Goal: Information Seeking & Learning: Learn about a topic

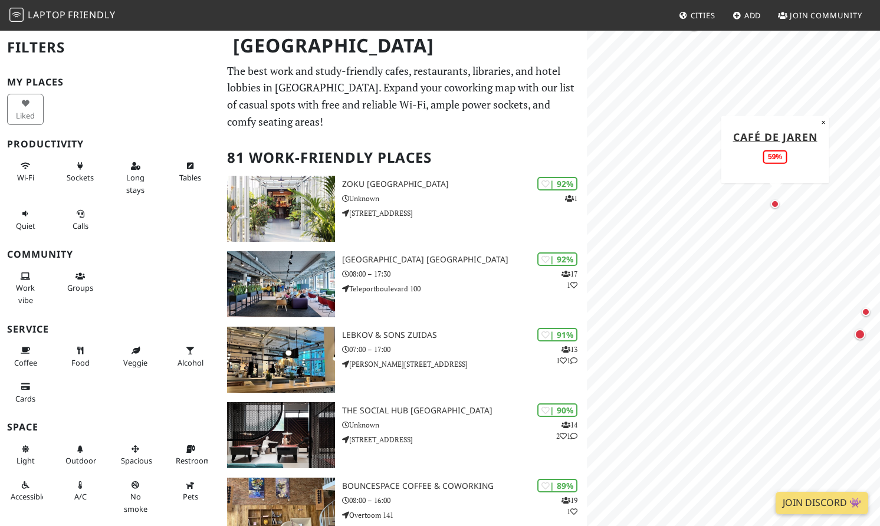
click at [777, 205] on div "Map marker" at bounding box center [775, 204] width 8 height 8
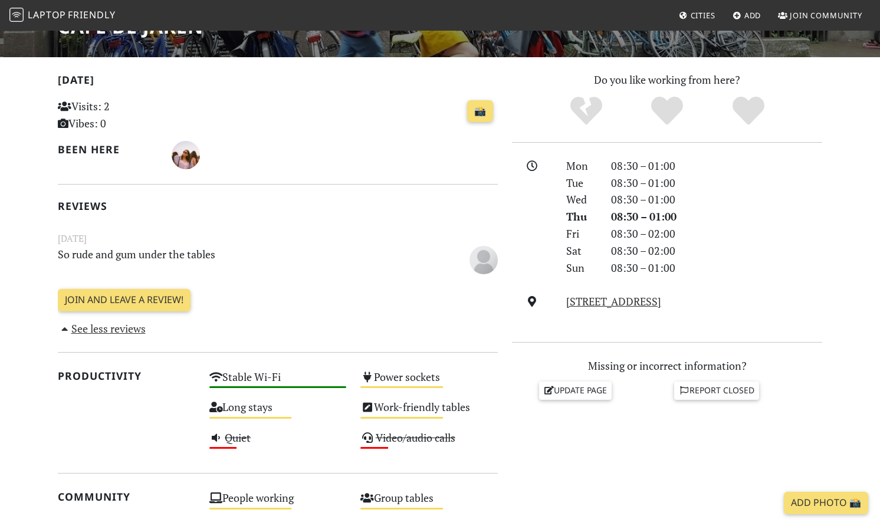
scroll to position [267, 0]
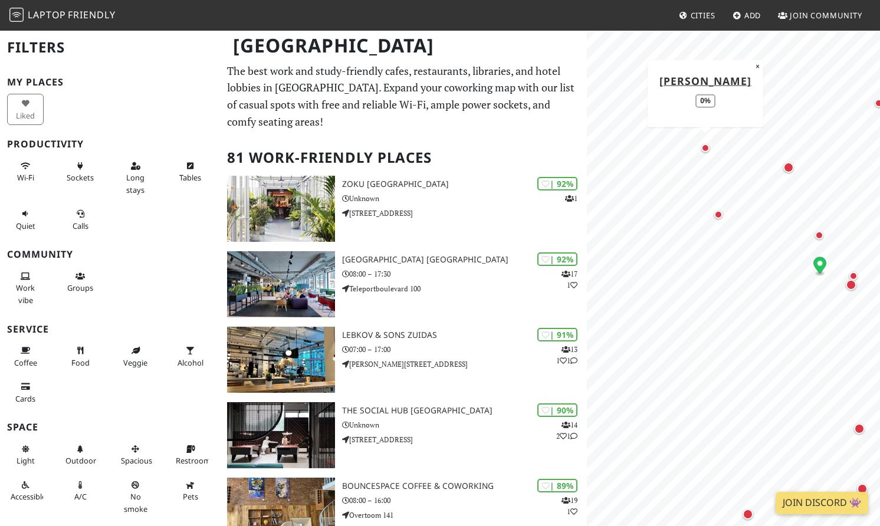
click at [707, 149] on div "Map marker" at bounding box center [706, 148] width 8 height 8
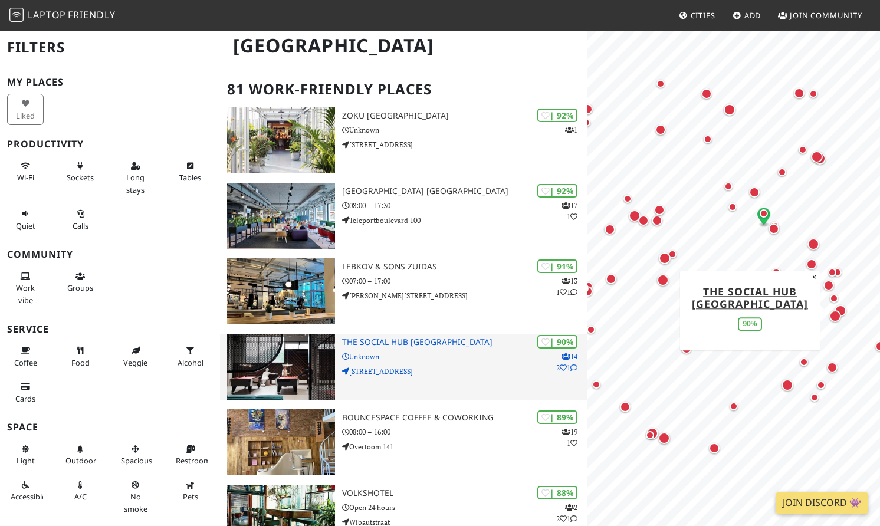
scroll to position [81, 0]
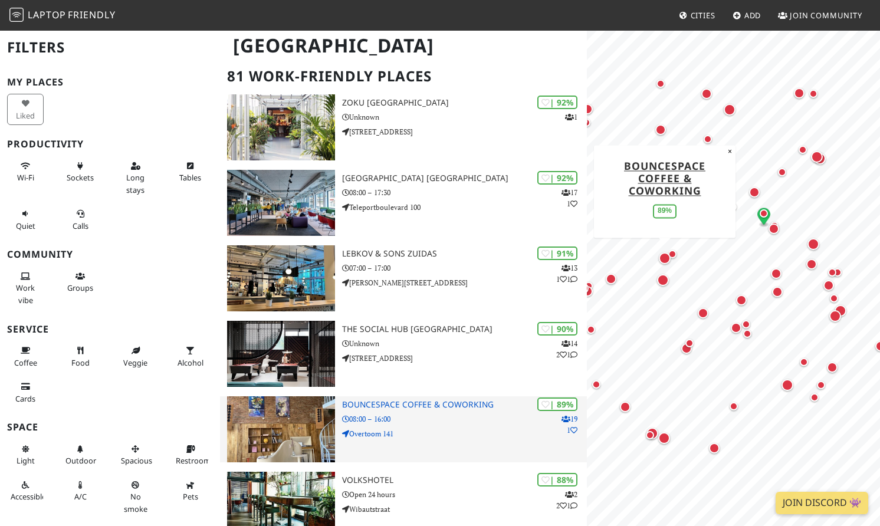
click at [443, 418] on p "08:00 – 16:00" at bounding box center [464, 419] width 244 height 11
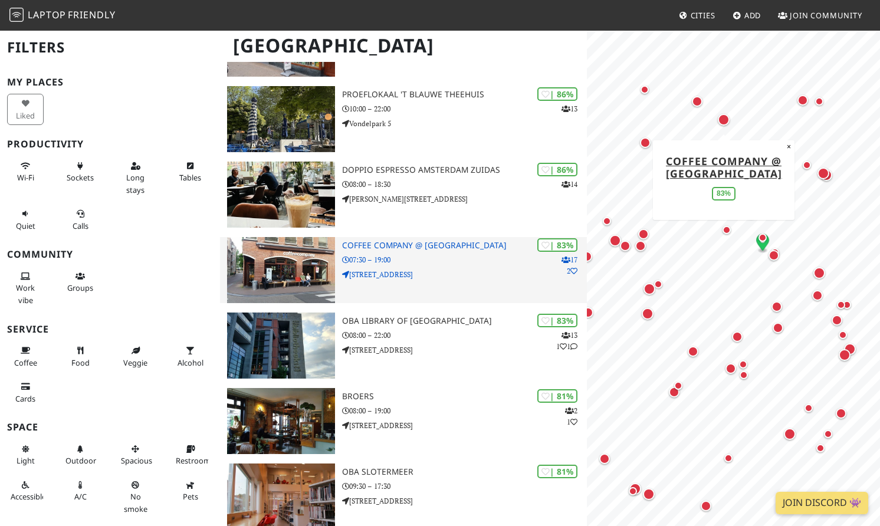
scroll to position [703, 0]
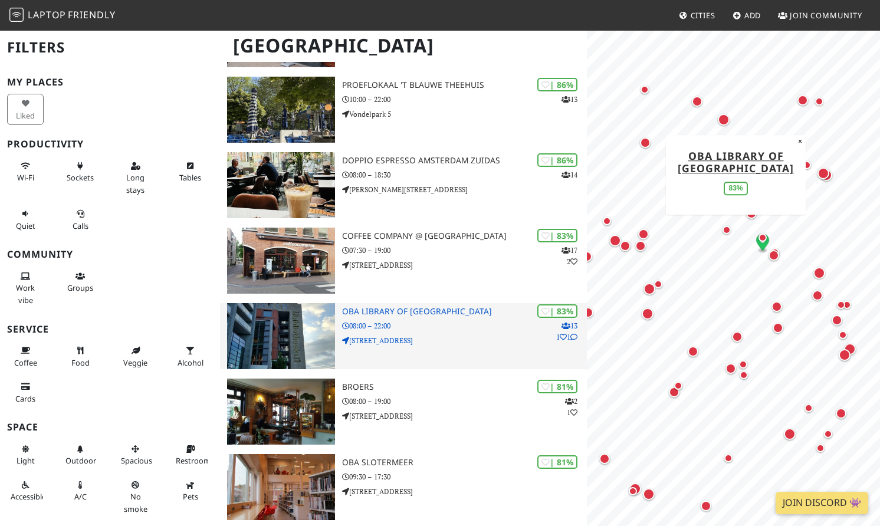
click at [479, 332] on div "| 83% 13 1 1 OBA library of [GEOGRAPHIC_DATA] 08:00 – 22:00 [STREET_ADDRESS]" at bounding box center [464, 336] width 244 height 66
